Goal: Information Seeking & Learning: Learn about a topic

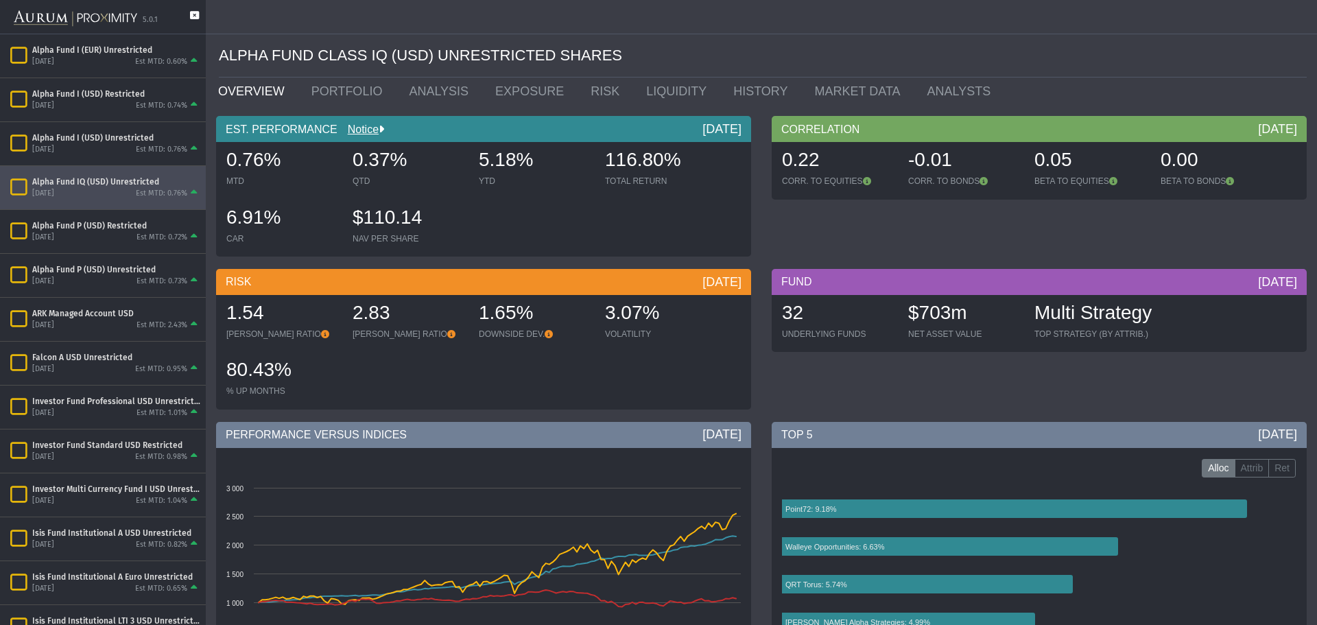
click at [195, 16] on icon at bounding box center [194, 22] width 9 height 23
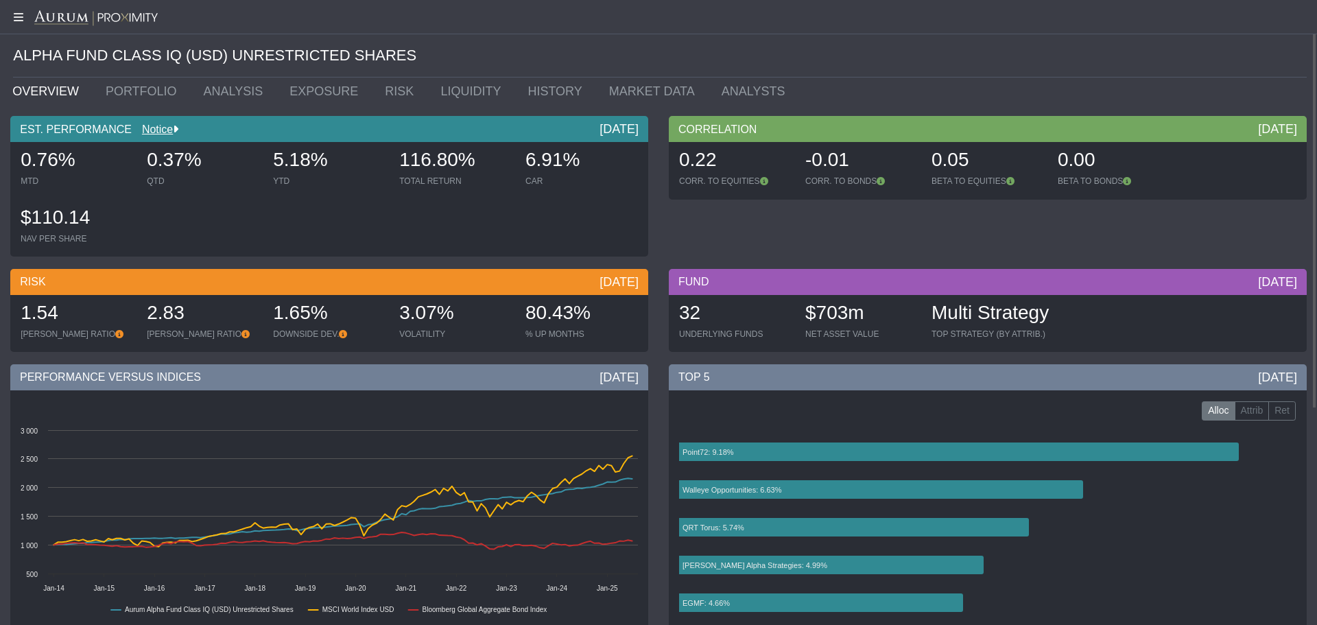
scroll to position [2, 0]
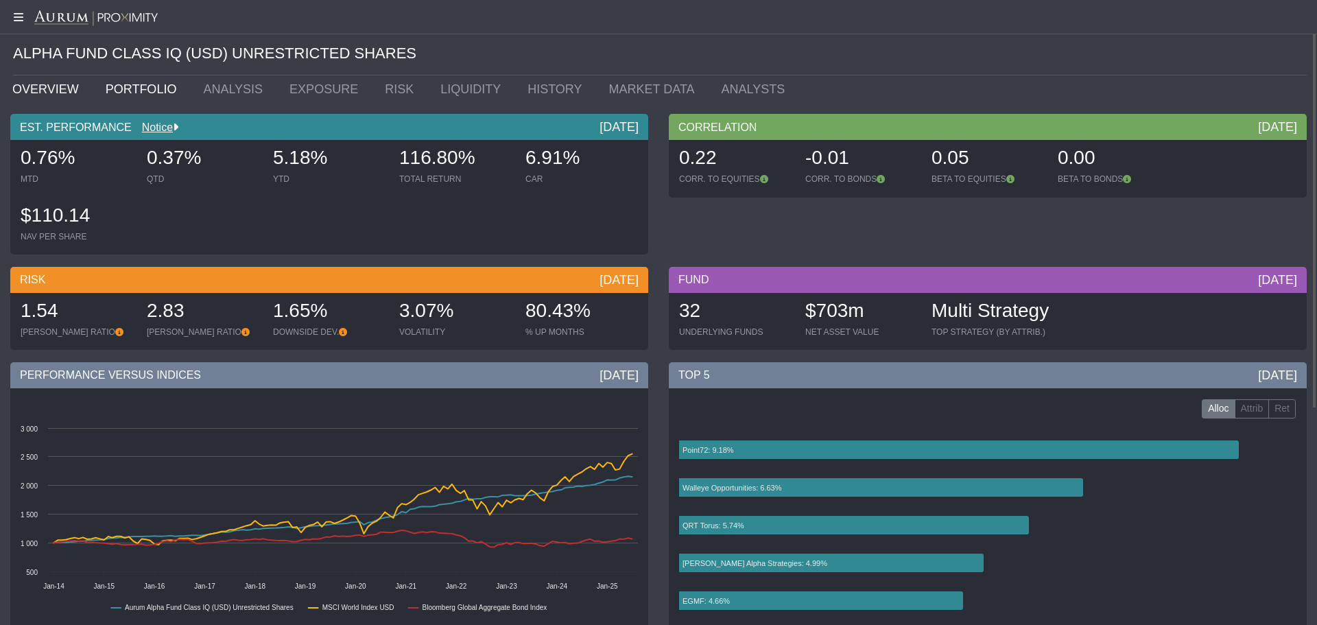
click at [140, 93] on link "PORTFOLIO" at bounding box center [144, 88] width 98 height 27
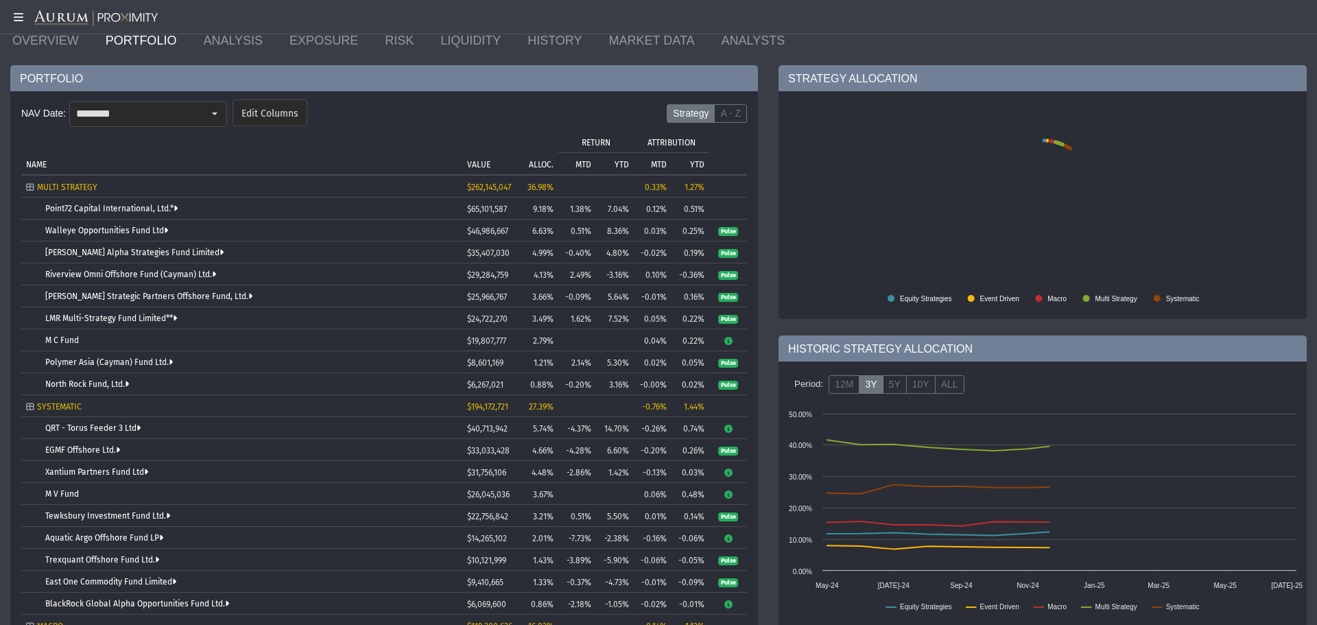
scroll to position [53, 0]
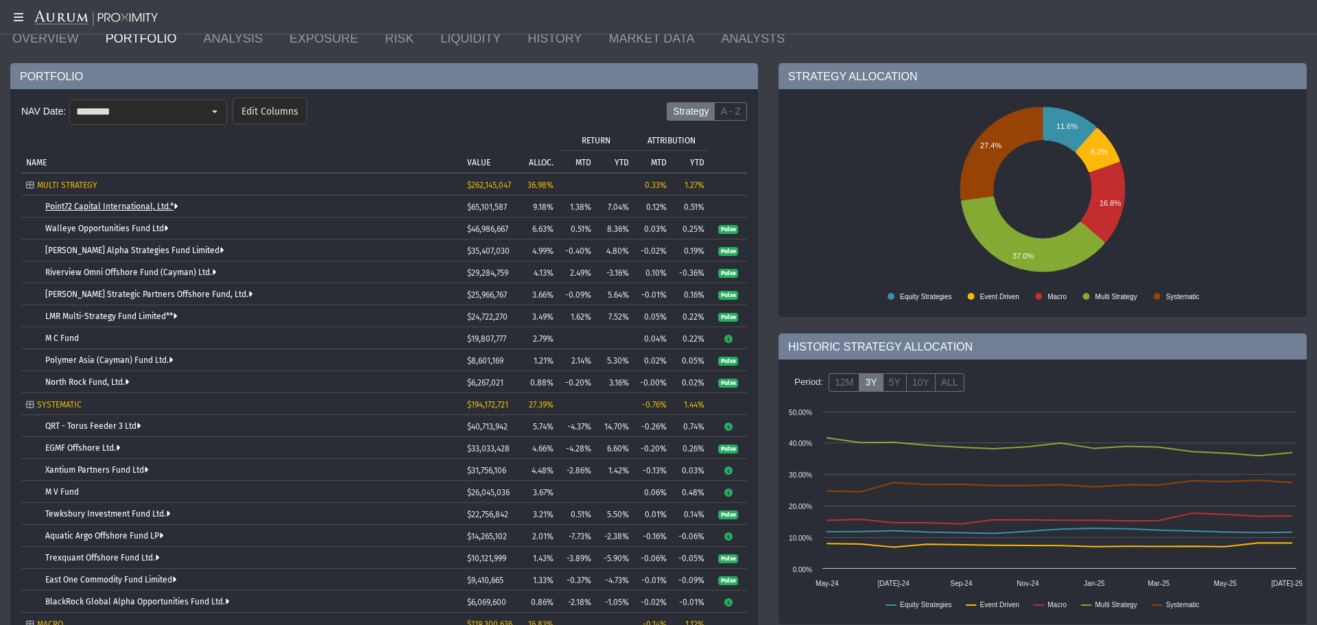
click at [83, 208] on link "Point72 Capital International, Ltd.*" at bounding box center [111, 207] width 132 height 10
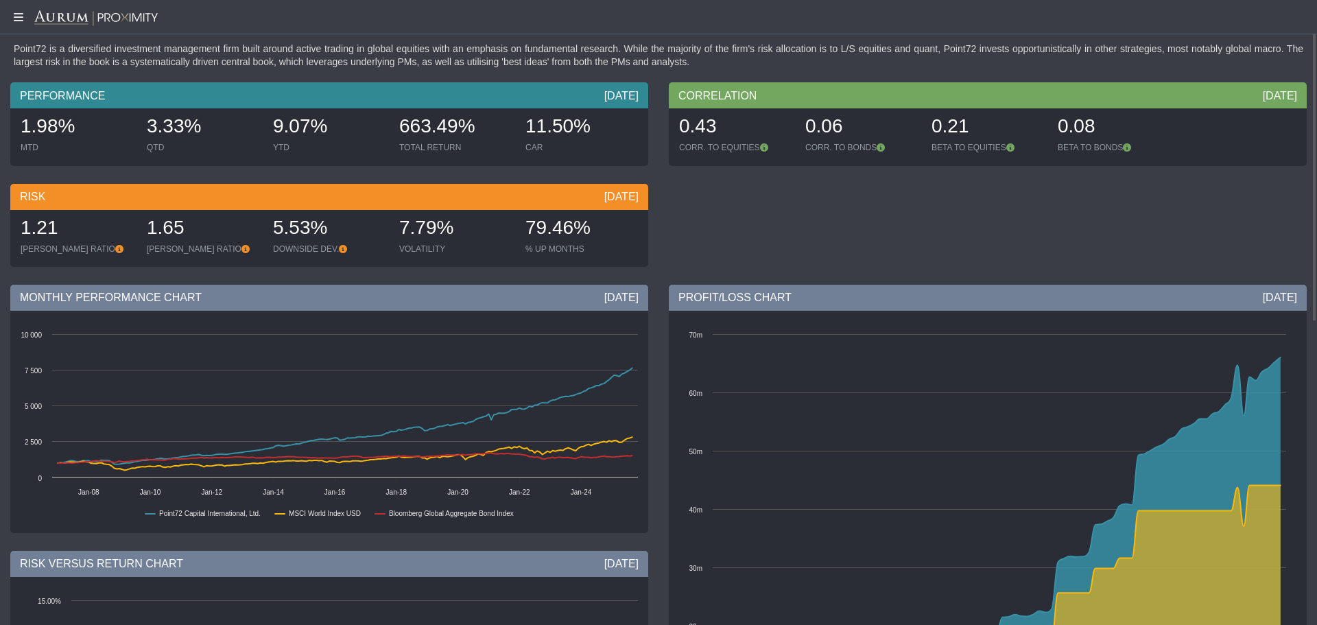
scroll to position [63, 0]
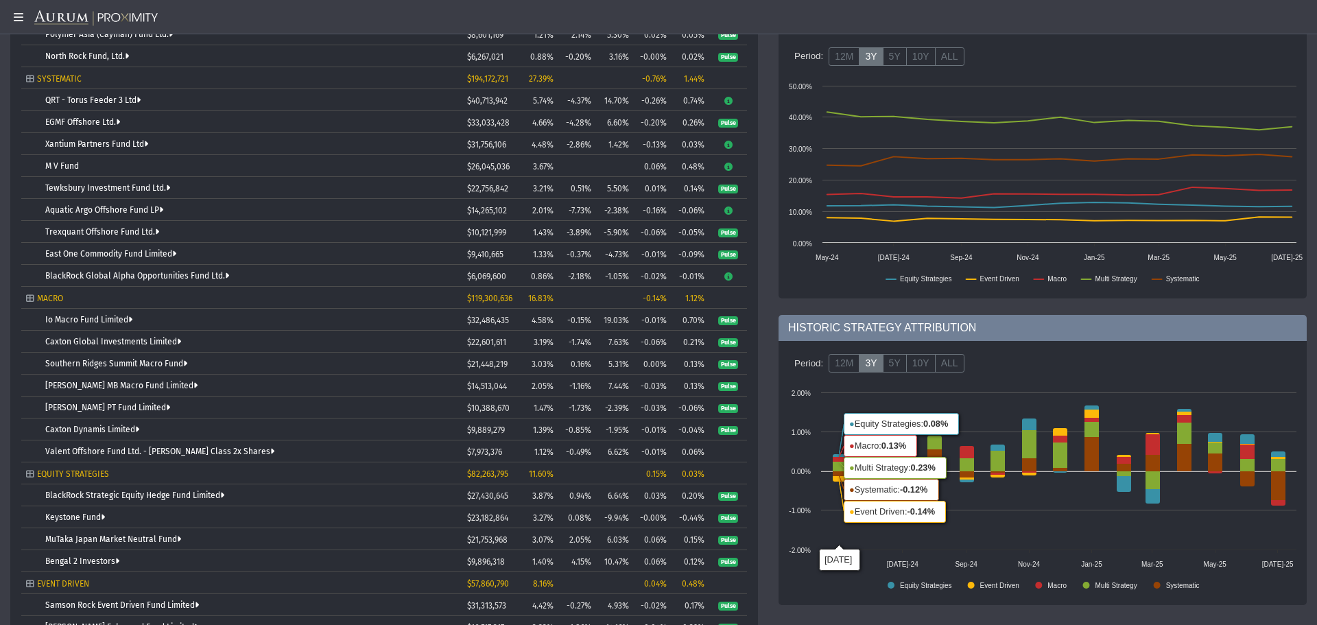
scroll to position [477, 0]
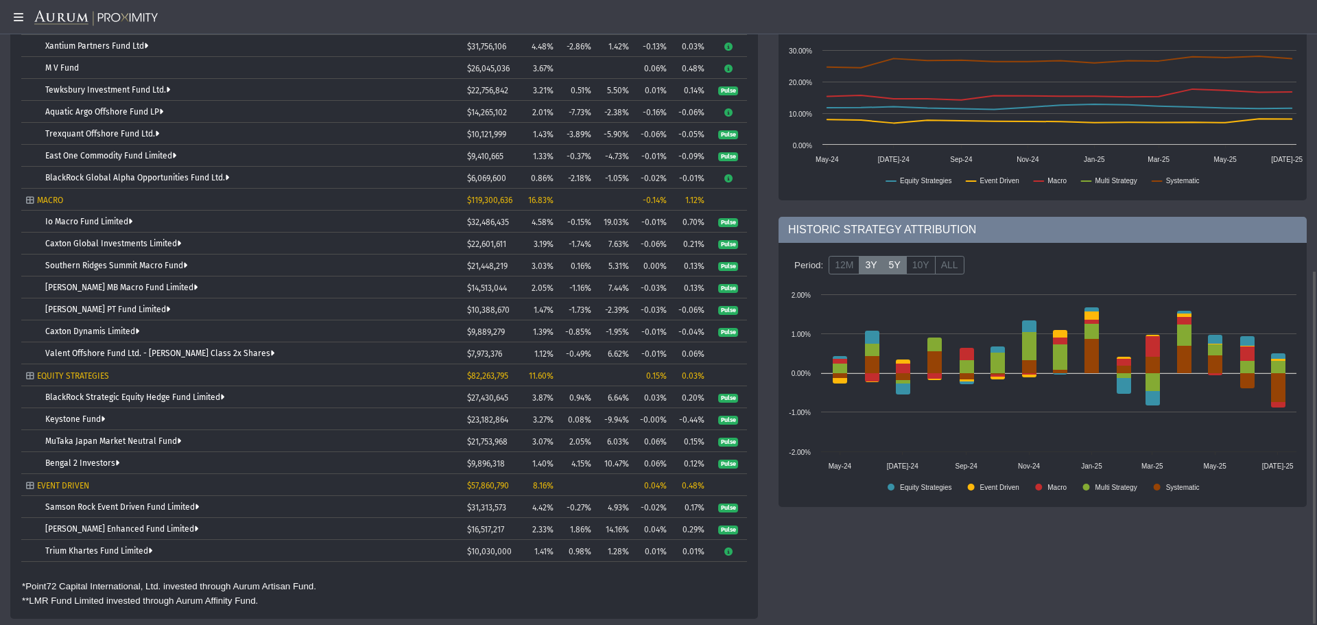
click at [896, 259] on label "5Y" at bounding box center [895, 265] width 24 height 19
click at [890, 264] on label "5Y" at bounding box center [895, 265] width 24 height 19
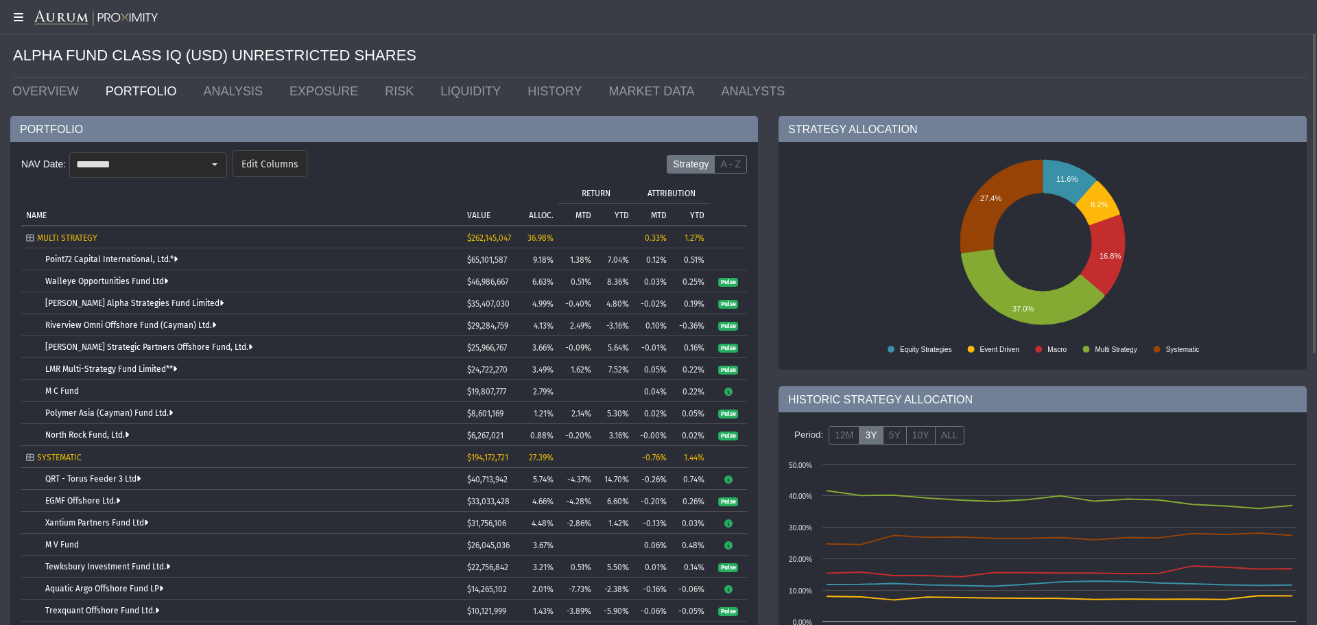
click at [15, 19] on icon at bounding box center [17, 17] width 34 height 11
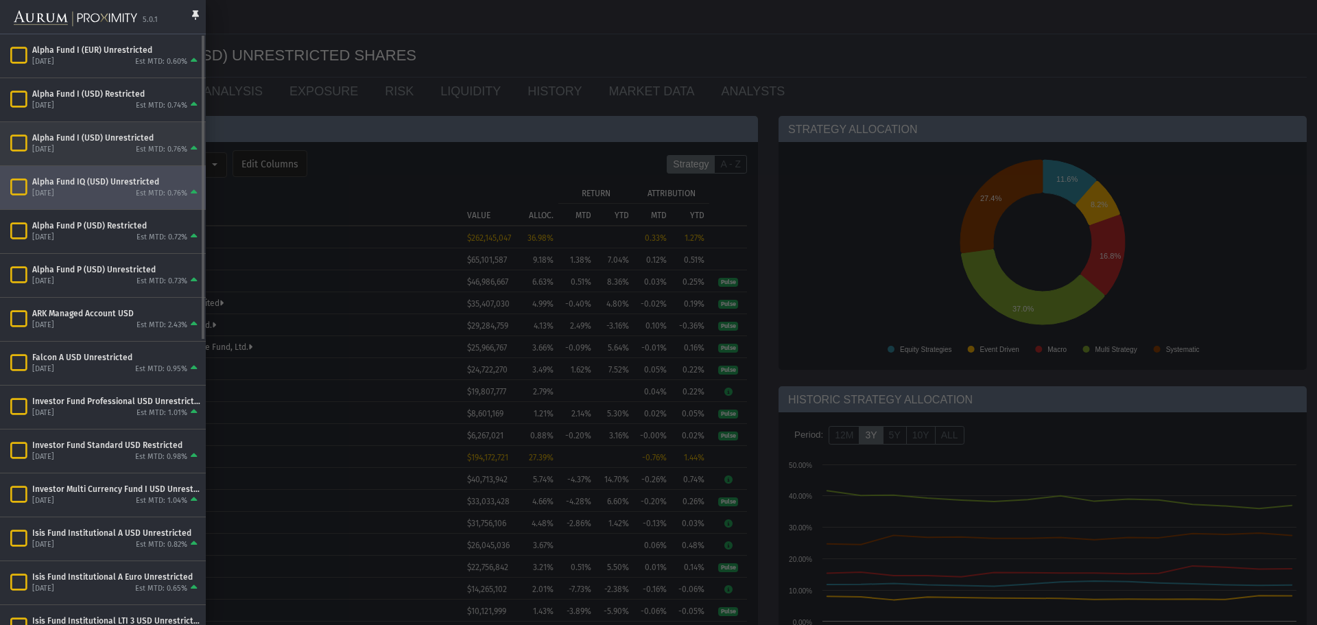
click at [91, 143] on div "Alpha Fund I (USD) Unrestricted" at bounding box center [116, 137] width 168 height 11
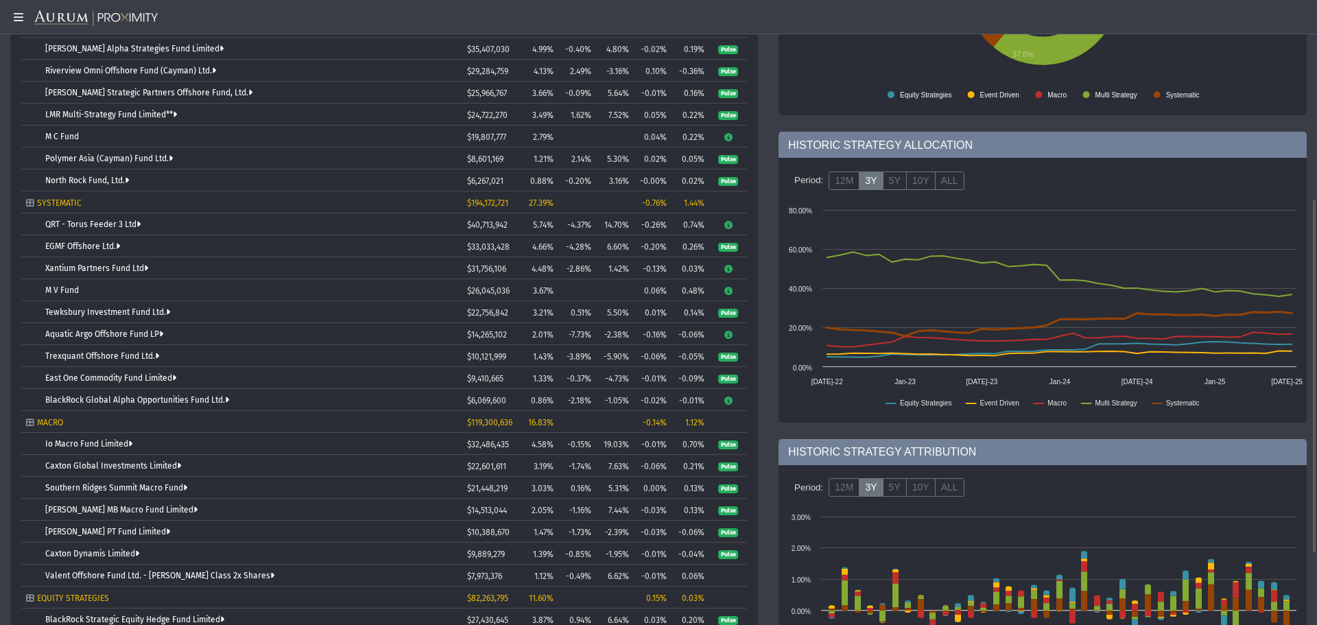
scroll to position [475, 0]
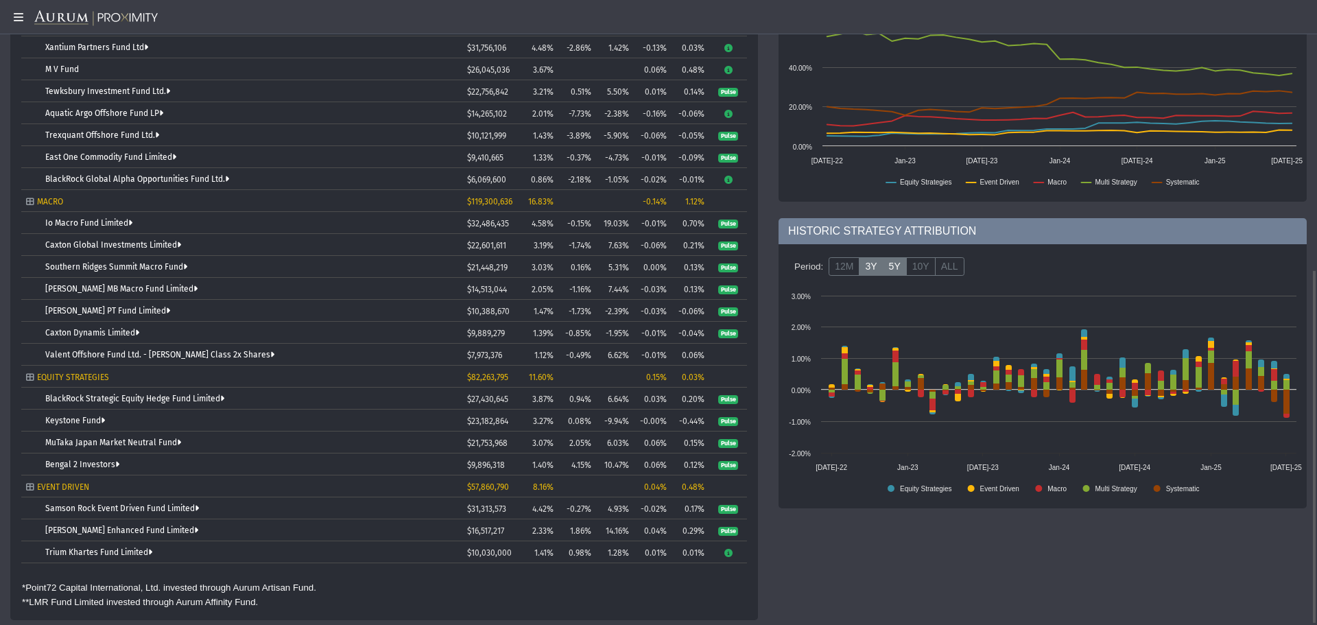
click at [889, 273] on label "5Y" at bounding box center [895, 266] width 24 height 19
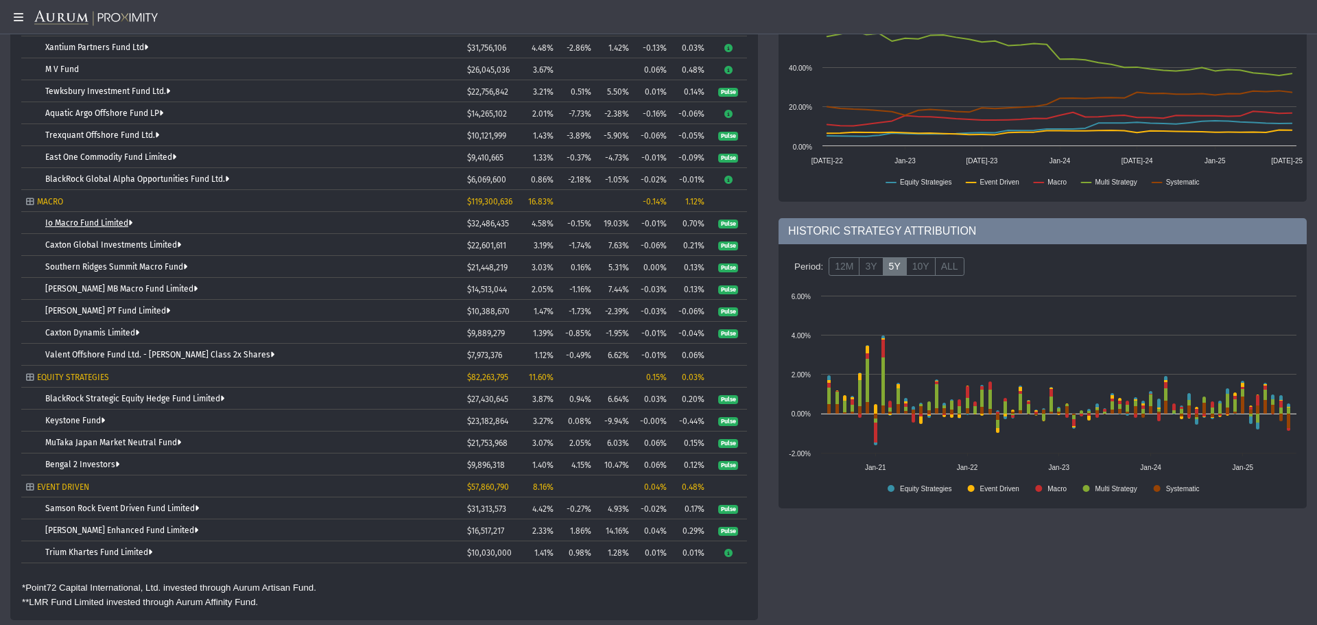
click at [113, 224] on link "Io Macro Fund Limited" at bounding box center [88, 223] width 87 height 10
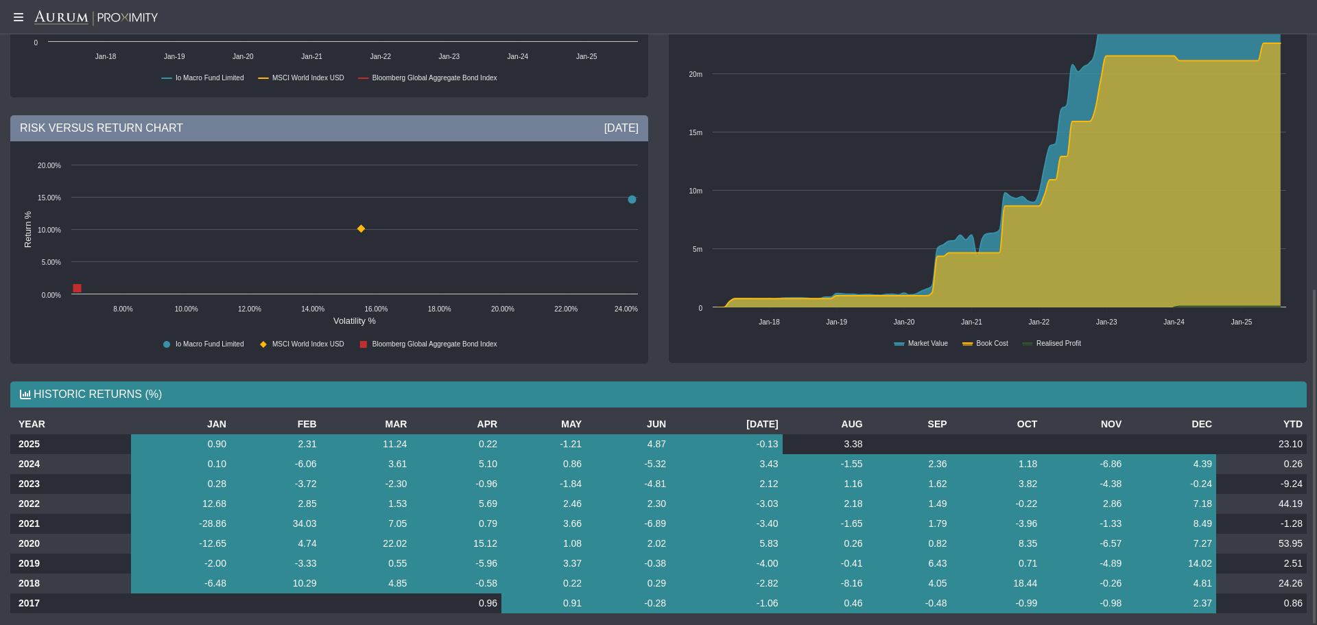
scroll to position [537, 0]
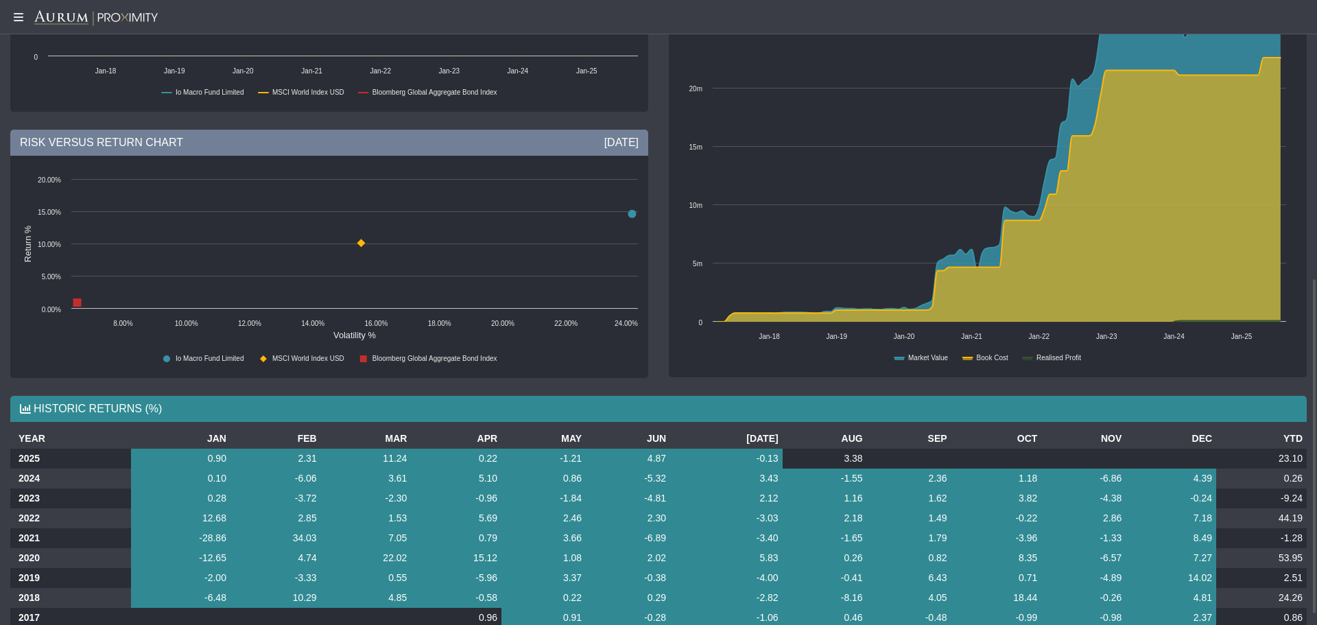
drag, startPoint x: 1303, startPoint y: 489, endPoint x: 892, endPoint y: 512, distance: 411.4
click at [892, 512] on body "5.0.1 Pull down to refresh... Release to refresh... Refreshing... Alpha Fund I …" at bounding box center [658, 312] width 1317 height 625
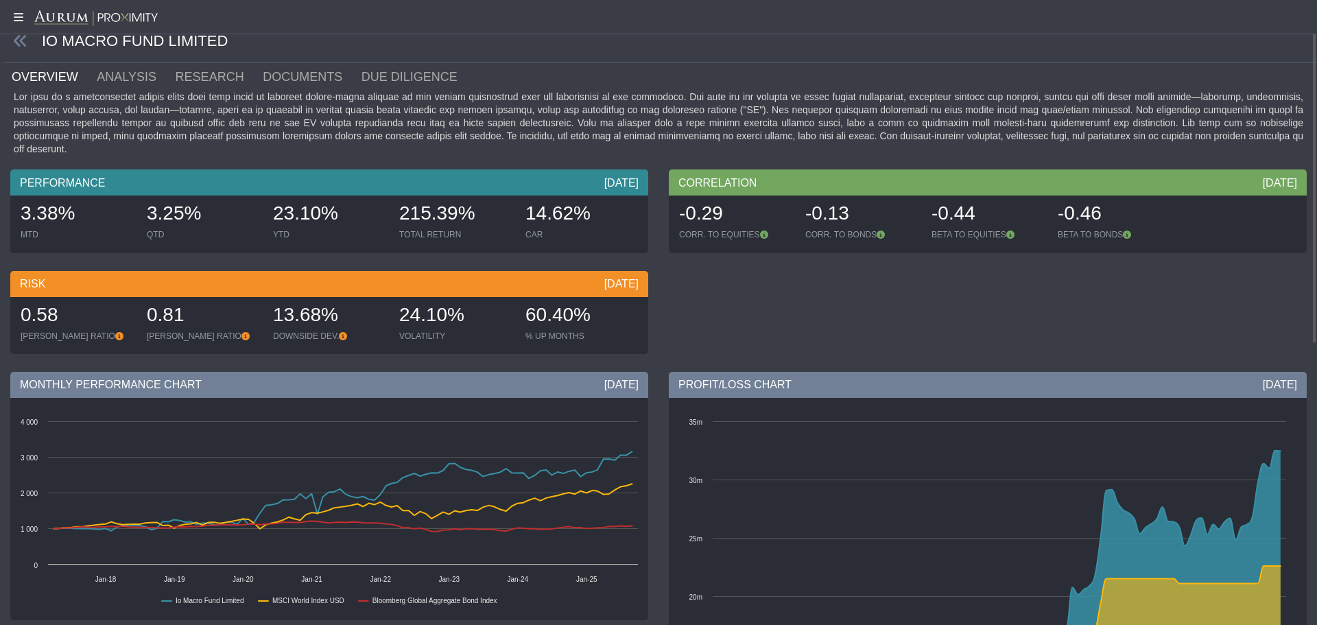
scroll to position [15, 0]
click at [436, 301] on div "24.10%" at bounding box center [455, 315] width 112 height 29
click at [409, 302] on div "24.10%" at bounding box center [455, 315] width 112 height 29
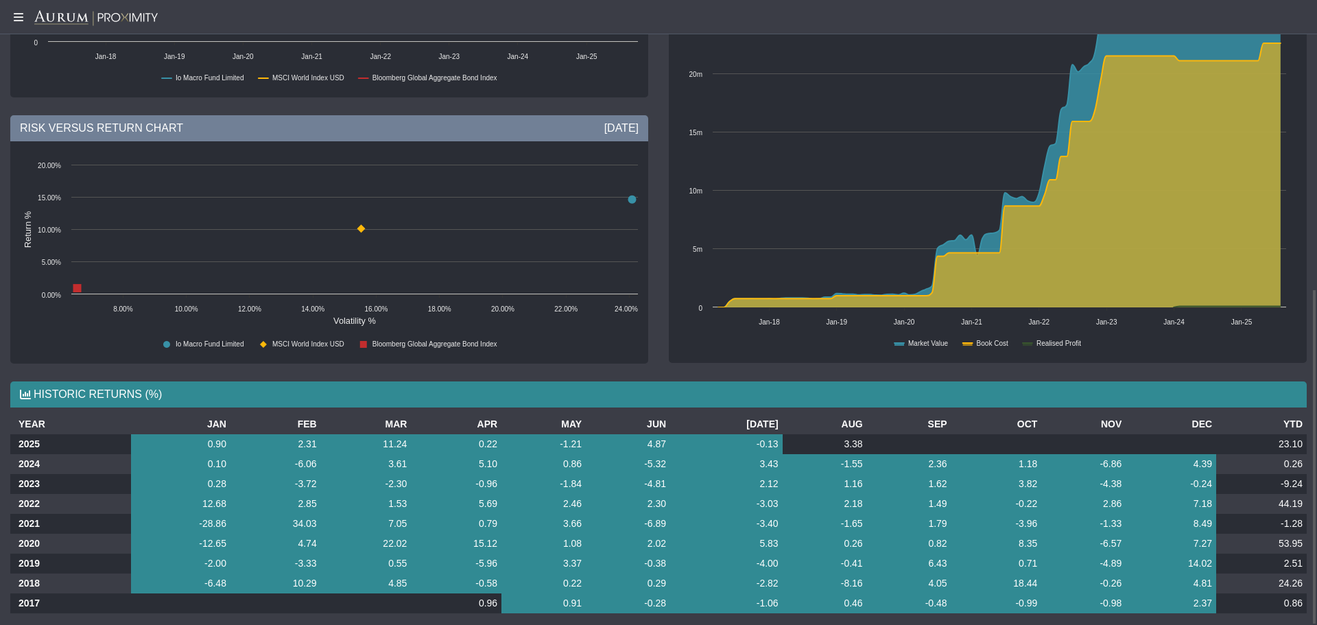
scroll to position [536, 0]
click at [1303, 435] on td "23.10" at bounding box center [1261, 445] width 91 height 20
drag, startPoint x: 384, startPoint y: 427, endPoint x: 422, endPoint y: 427, distance: 37.7
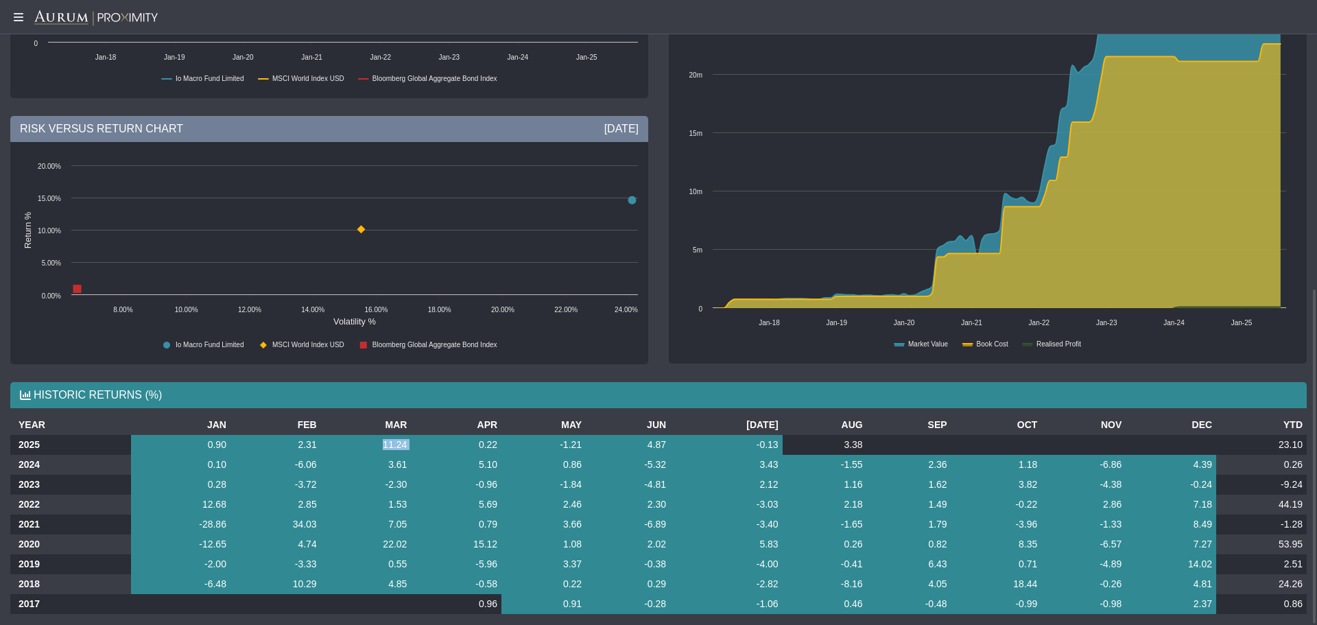
click at [422, 435] on tr "2025 0.90 2.31 11.24 0.22 -1.21 4.87 -0.13 3.38 23.10" at bounding box center [658, 445] width 1296 height 20
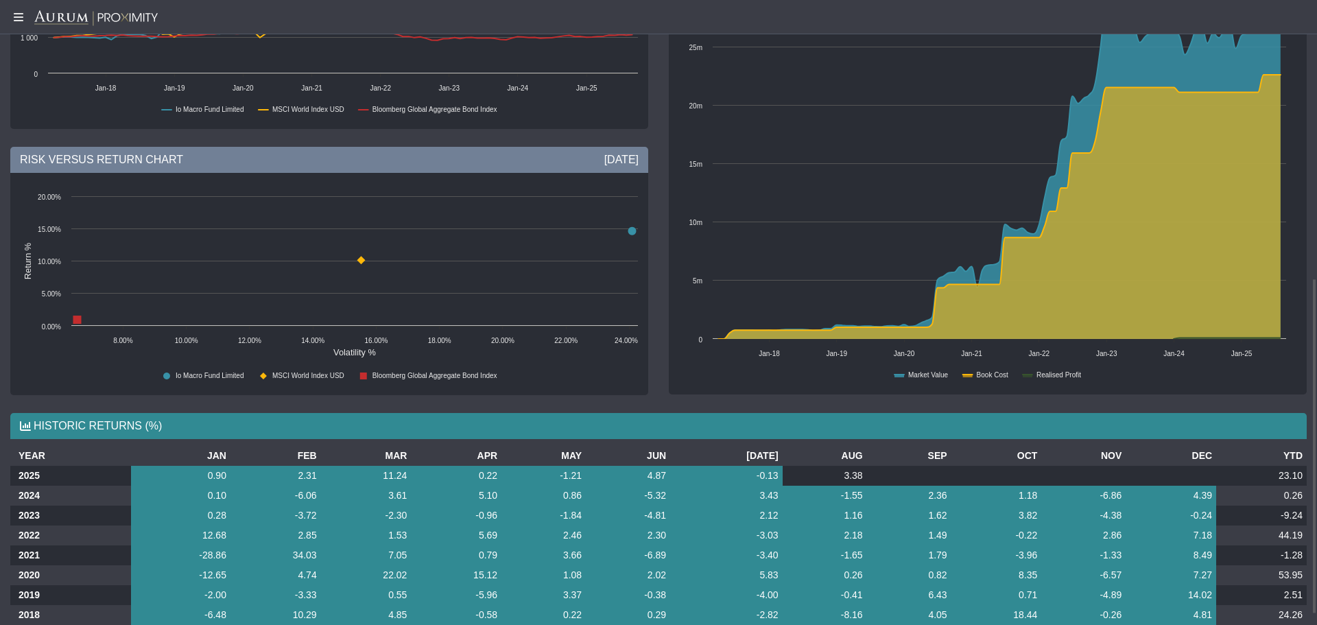
scroll to position [501, 0]
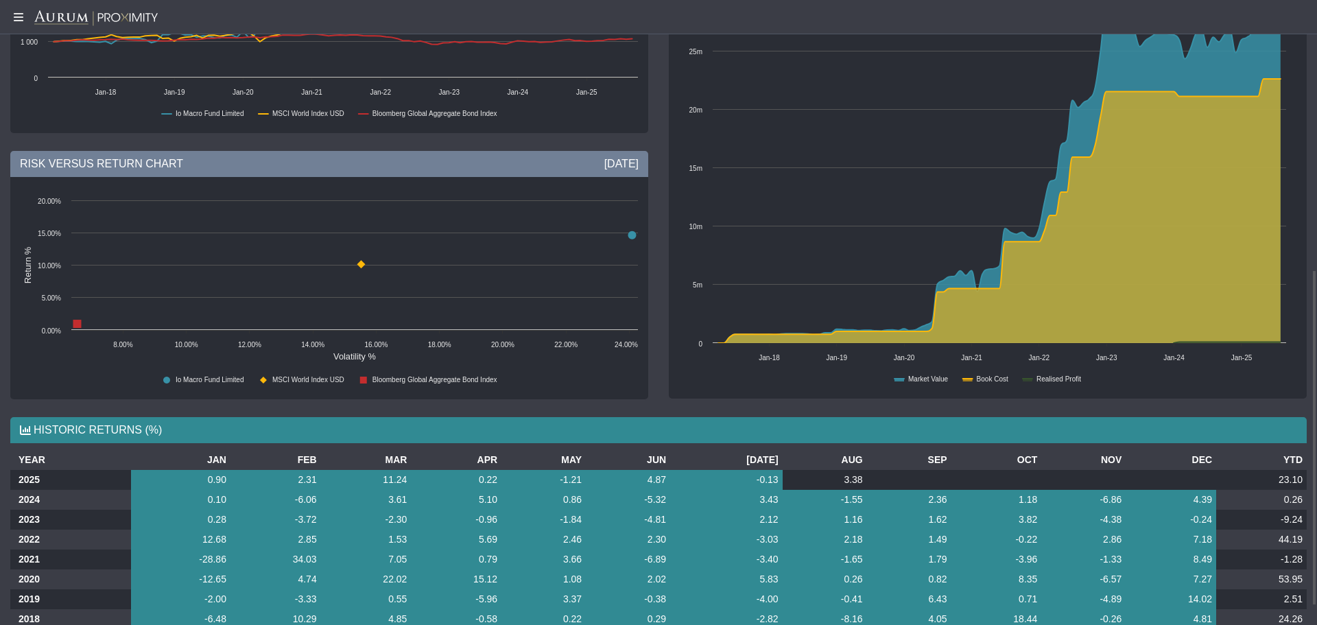
click at [646, 455] on body "5.0.1 Pull down to refresh... Release to refresh... Refreshing... Alpha Fund I …" at bounding box center [658, 312] width 1317 height 625
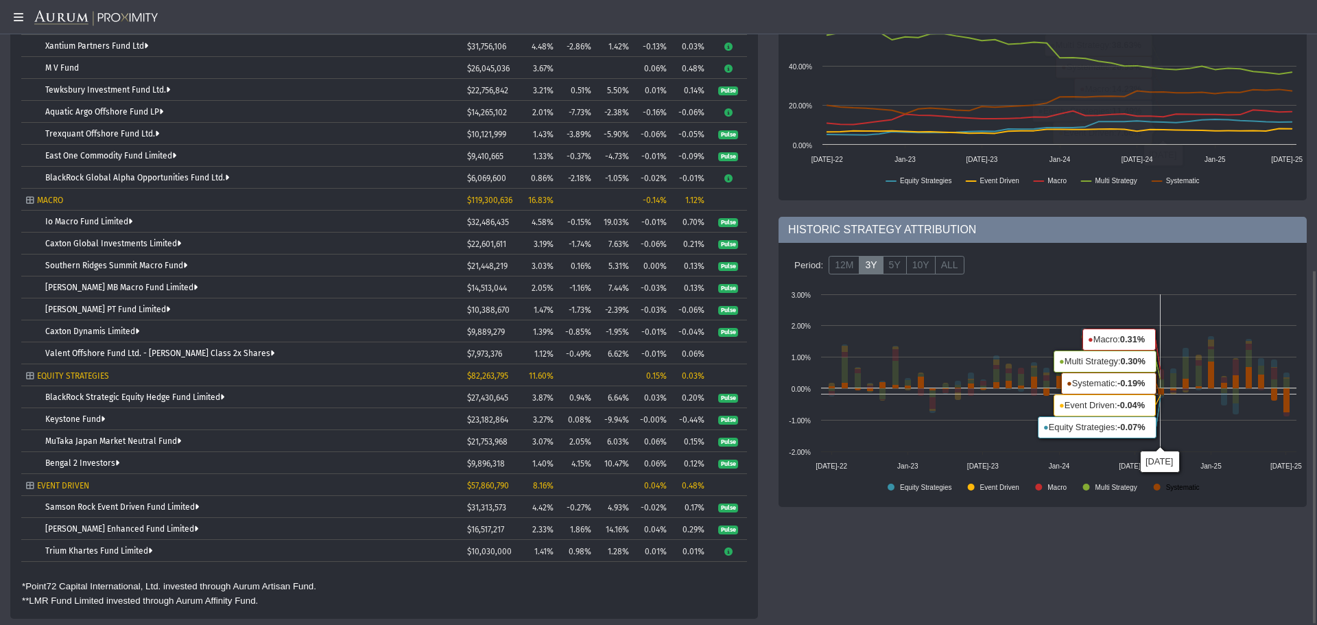
scroll to position [477, 0]
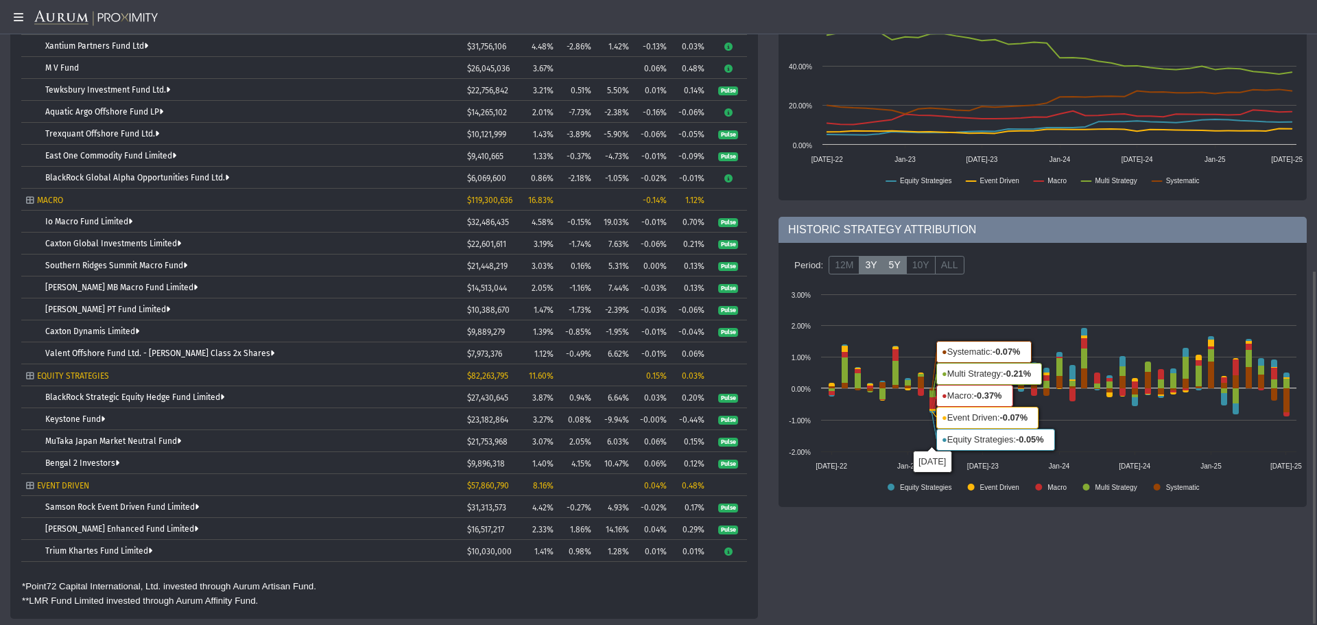
click at [892, 265] on label "5Y" at bounding box center [895, 265] width 24 height 19
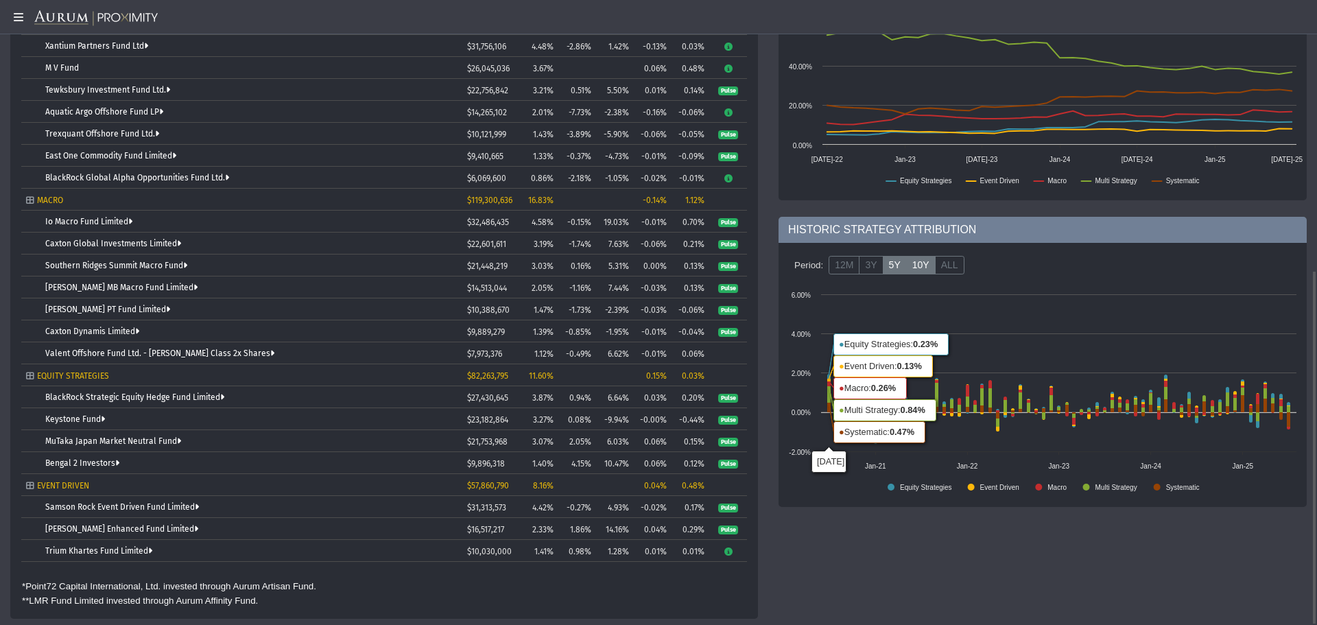
click at [912, 269] on label "10Y" at bounding box center [920, 265] width 29 height 19
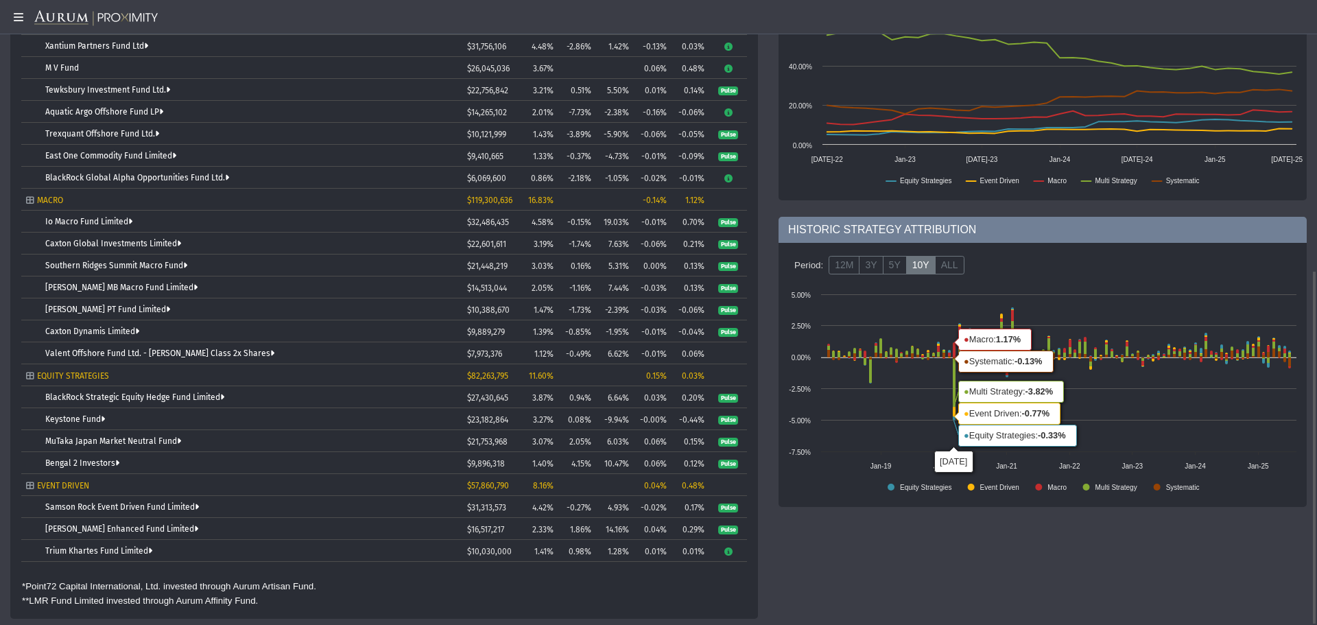
click at [1000, 280] on div "Period: 12M 3Y 5Y 10Y ALL Created with Highcharts 11.4.8 Equity Strategies Even…" at bounding box center [1042, 375] width 528 height 264
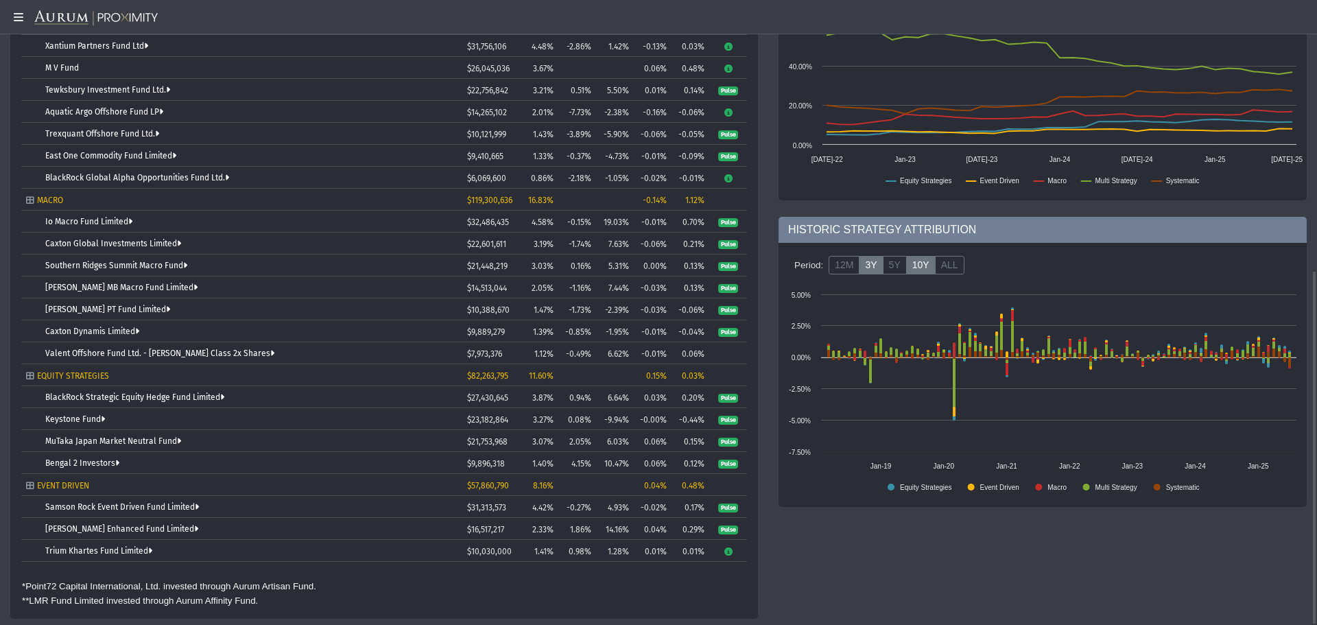
click at [859, 265] on label "3Y" at bounding box center [871, 265] width 24 height 19
click at [844, 264] on label "12M" at bounding box center [843, 265] width 31 height 19
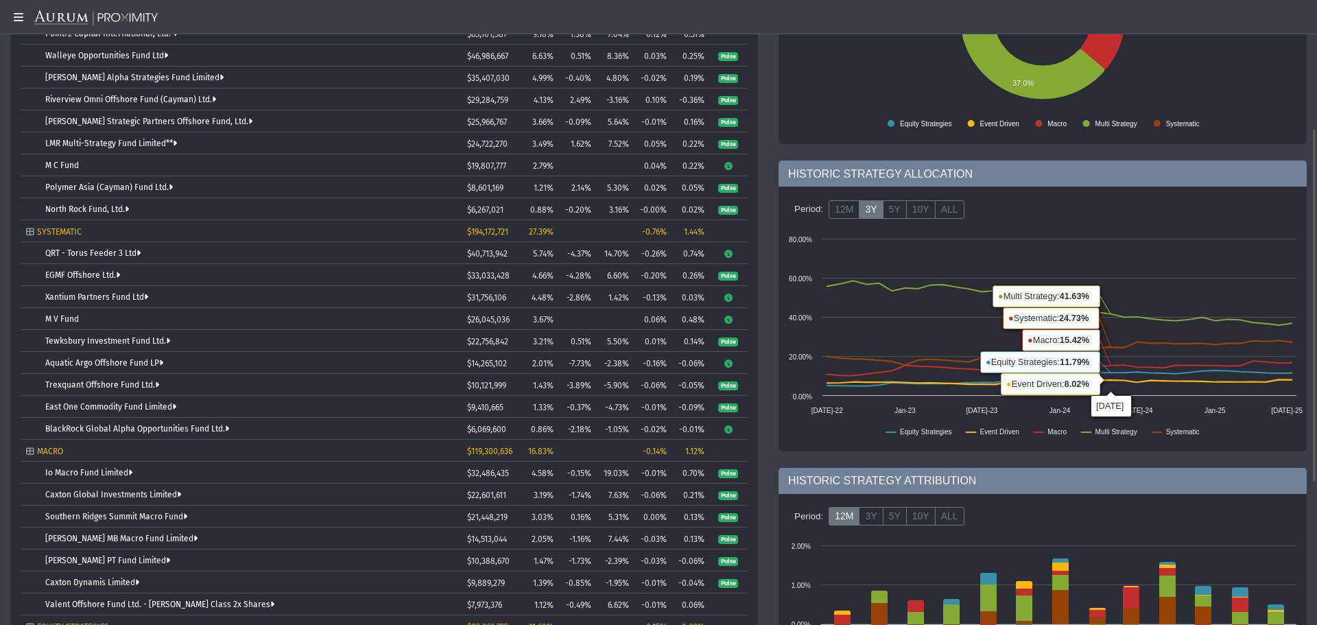
scroll to position [243, 0]
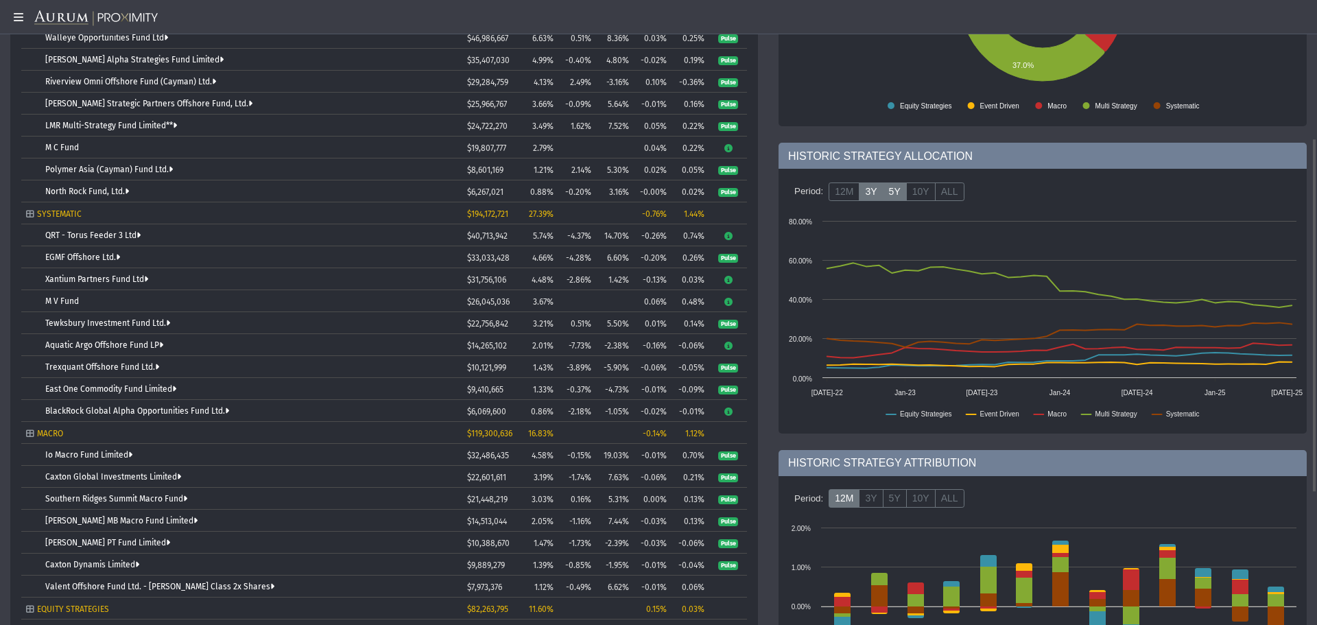
click at [901, 193] on label "5Y" at bounding box center [895, 191] width 24 height 19
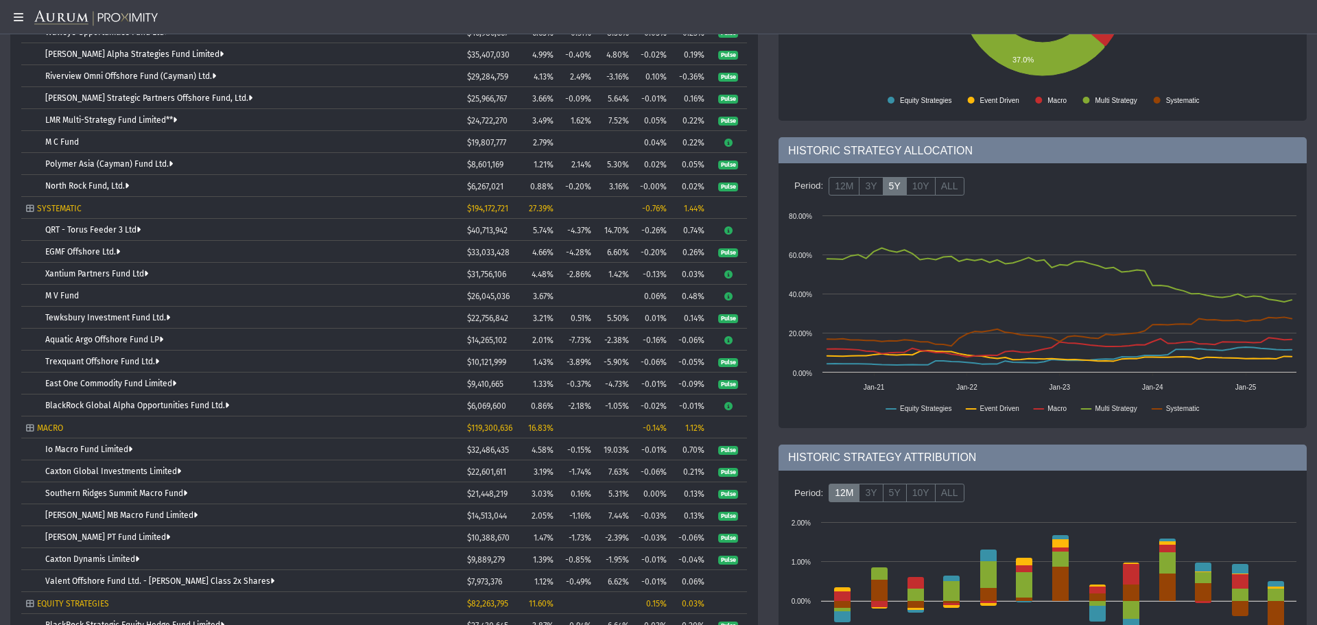
scroll to position [263, 0]
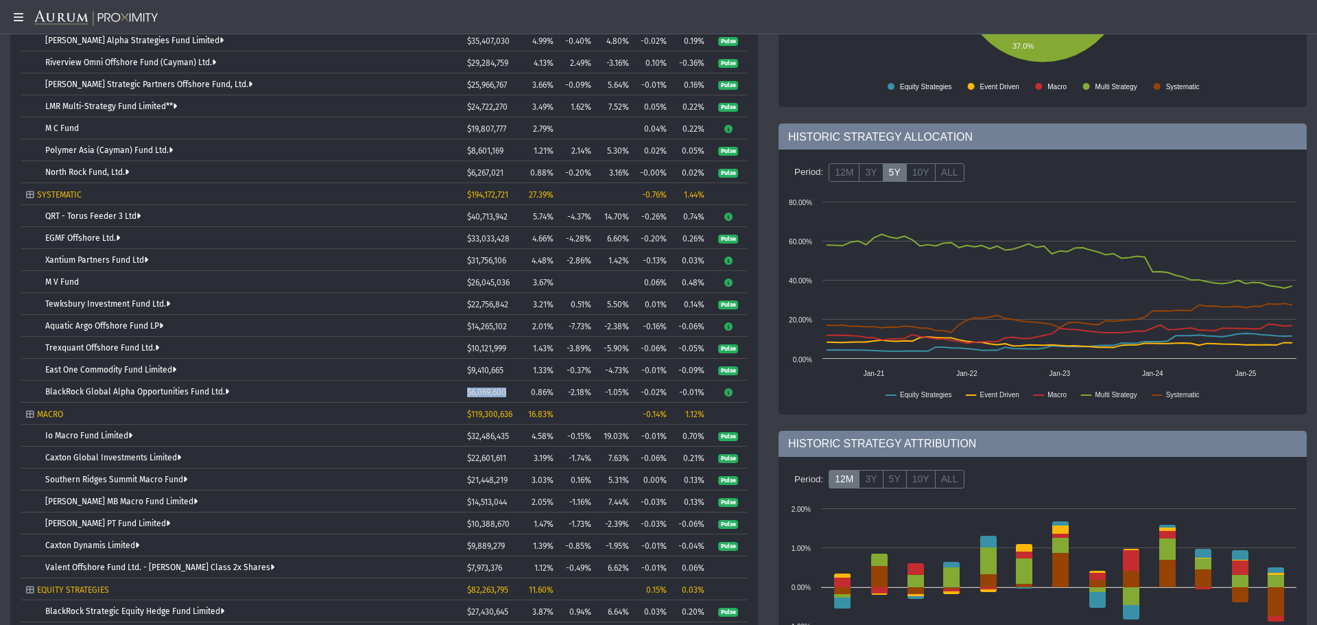
drag, startPoint x: 510, startPoint y: 392, endPoint x: 461, endPoint y: 392, distance: 49.4
click at [461, 392] on tr "BlackRock Global Alpha Opportunities Fund Ltd. $6,069,600 0.86% -2.18% -1.05% -…" at bounding box center [384, 392] width 726 height 22
drag, startPoint x: 515, startPoint y: 375, endPoint x: 457, endPoint y: 373, distance: 58.3
click at [457, 373] on tr "East One Commodity Fund Limited $9,410,665 1.33% -0.37% -4.73% -0.01% -0.09% Pu…" at bounding box center [384, 370] width 726 height 22
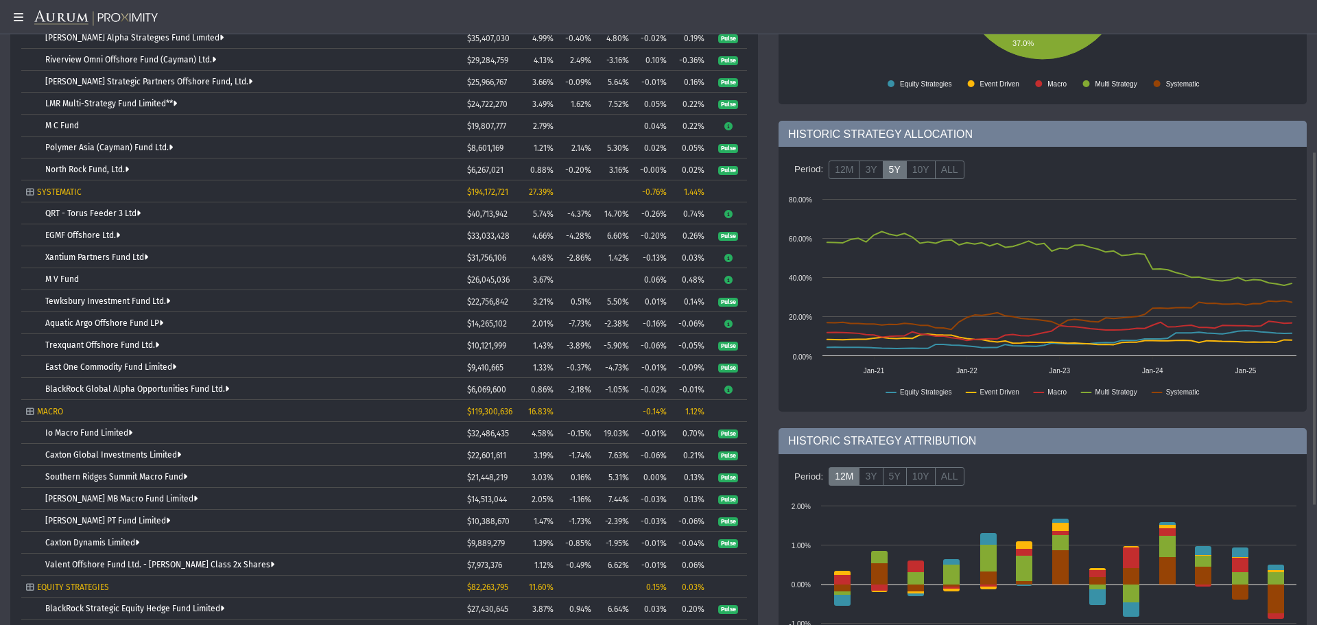
drag, startPoint x: 515, startPoint y: 352, endPoint x: 464, endPoint y: 342, distance: 52.6
click at [464, 342] on body "5.0.1 Pull down to refresh... Release to refresh... Refreshing... Alpha Fund I …" at bounding box center [658, 312] width 1317 height 625
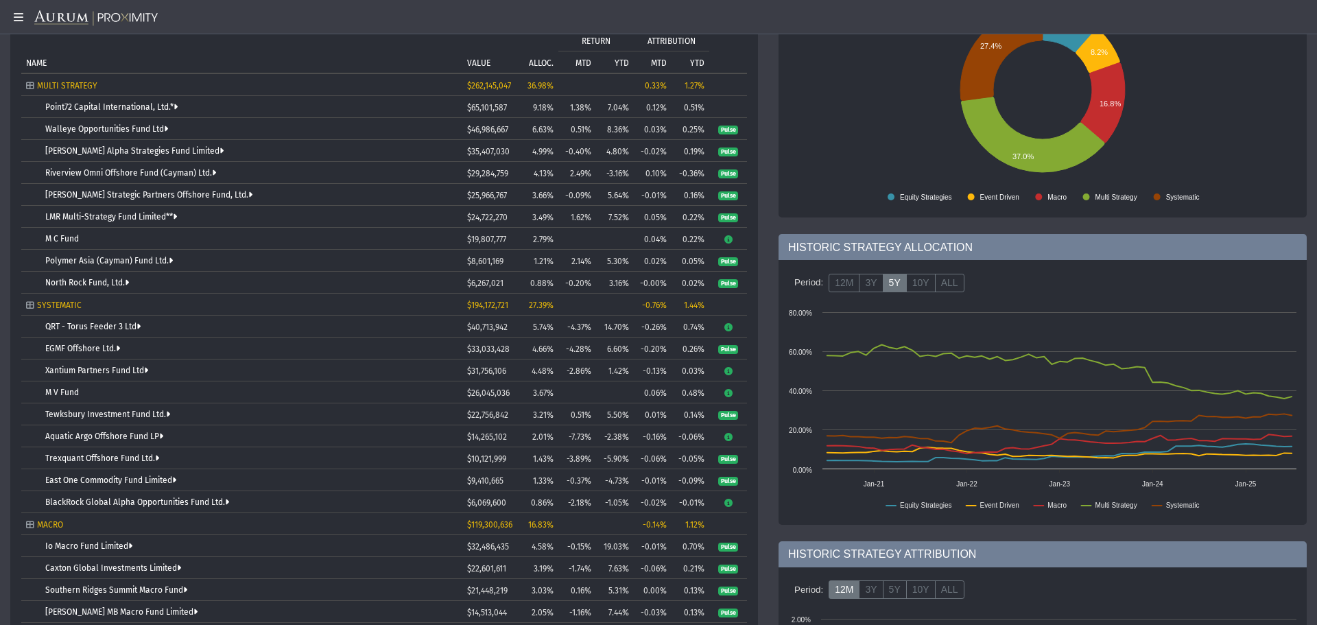
scroll to position [150, 0]
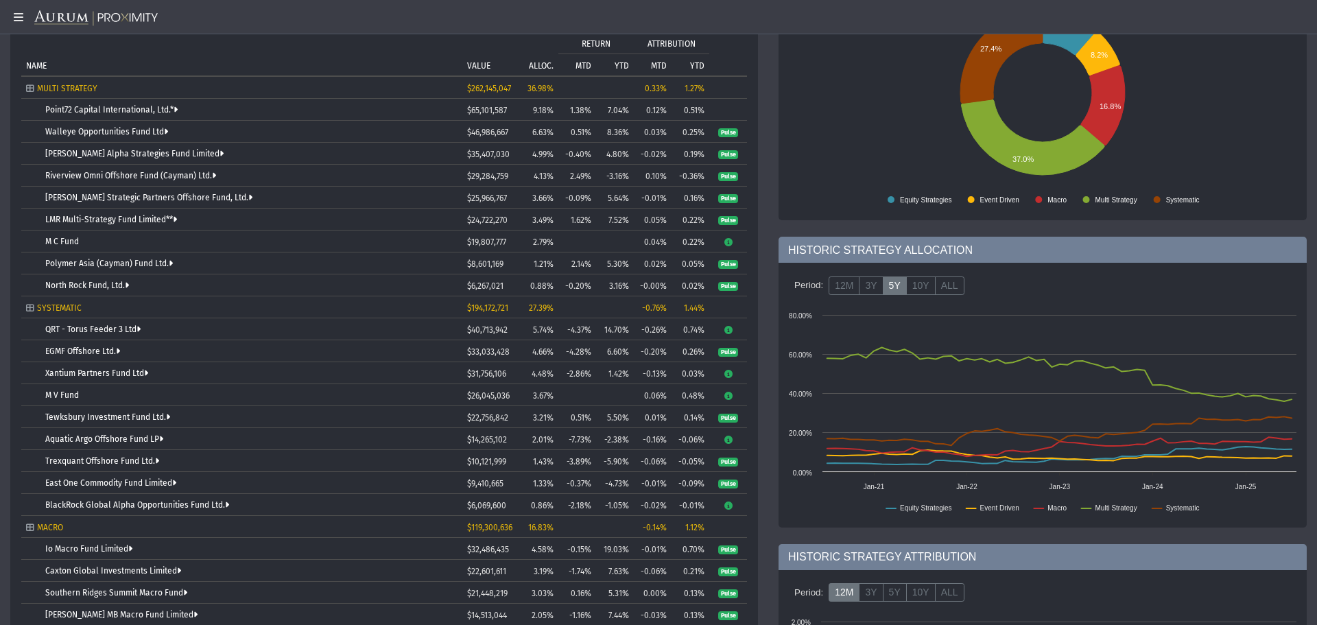
drag, startPoint x: 373, startPoint y: 417, endPoint x: 311, endPoint y: 407, distance: 63.2
click at [311, 407] on body "5.0.1 Pull down to refresh... Release to refresh... Refreshing... Alpha Fund I …" at bounding box center [658, 312] width 1317 height 625
